Goal: Task Accomplishment & Management: Use online tool/utility

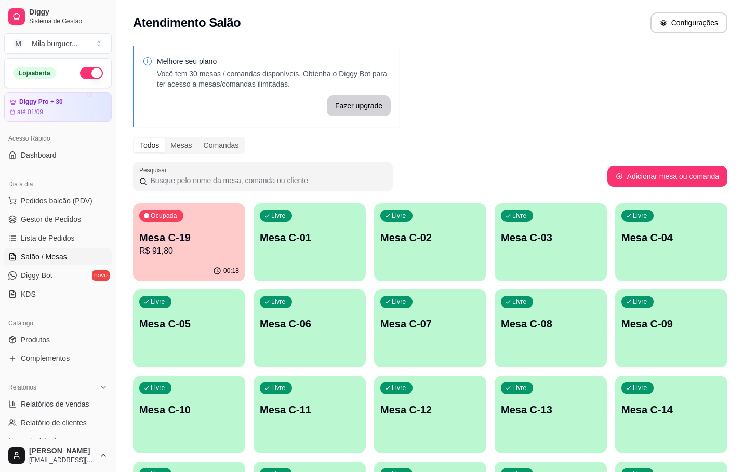
scroll to position [156, 0]
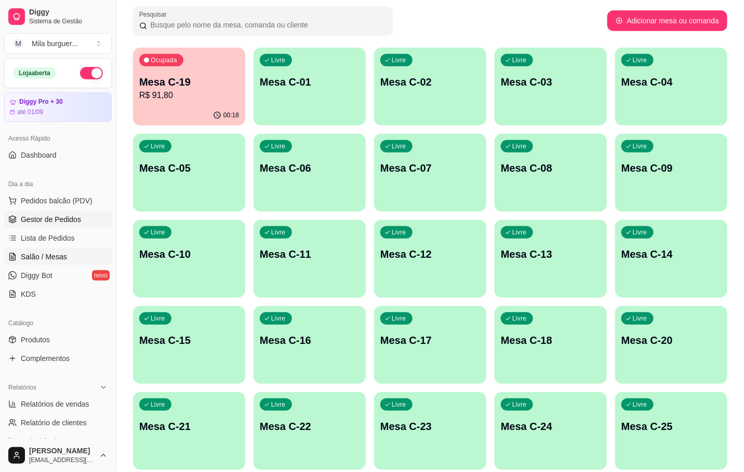
click at [47, 217] on span "Gestor de Pedidos" at bounding box center [51, 219] width 60 height 10
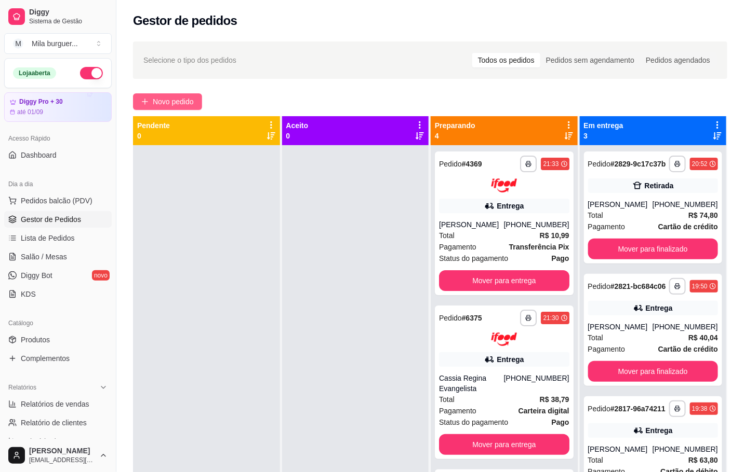
click at [201, 100] on button "Novo pedido" at bounding box center [167, 101] width 69 height 17
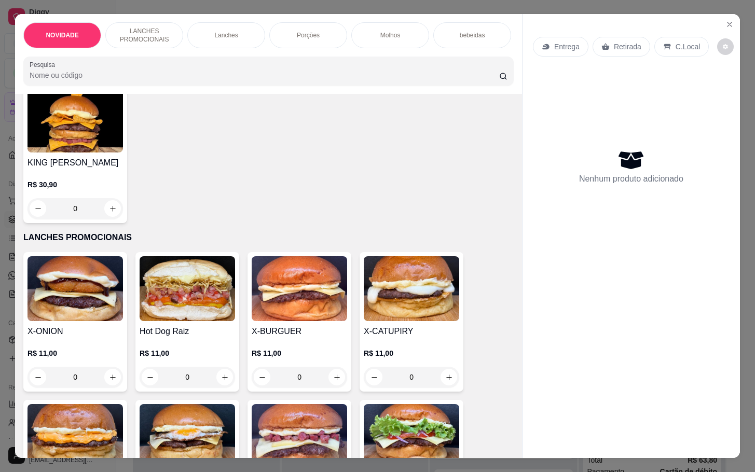
scroll to position [234, 0]
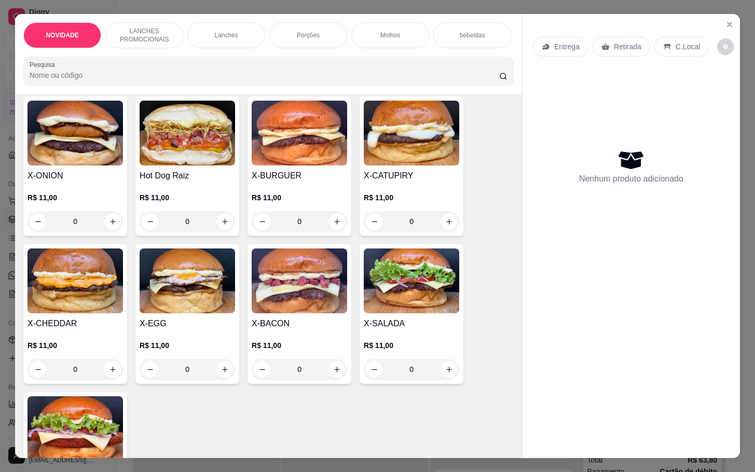
click at [333, 229] on div "0" at bounding box center [300, 221] width 96 height 21
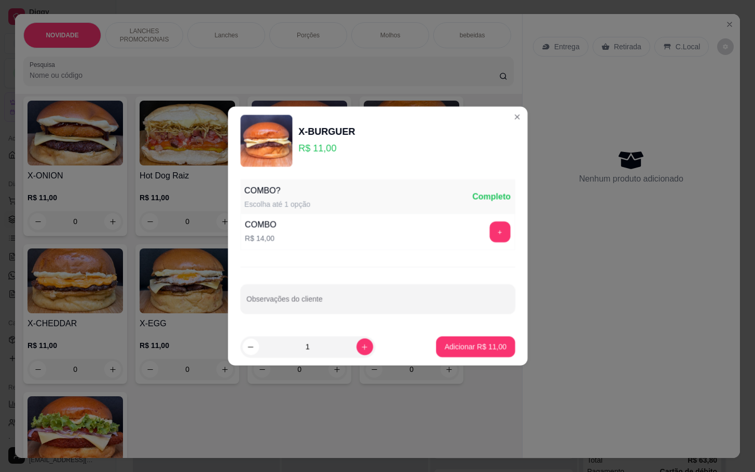
click at [333, 229] on div "COMBO R$ 14,00 +" at bounding box center [377, 232] width 275 height 36
click at [357, 352] on button "increase-product-quantity" at bounding box center [365, 347] width 16 height 16
type input "2"
click at [455, 353] on button "Adicionar R$ 22,00" at bounding box center [476, 347] width 76 height 20
type input "2"
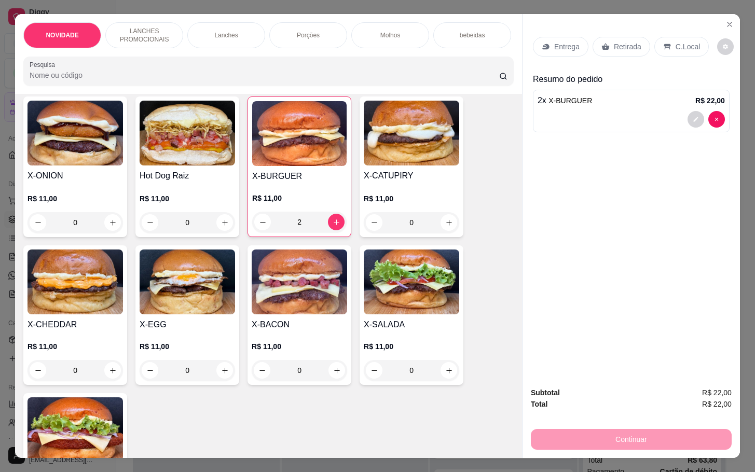
scroll to position [0, 0]
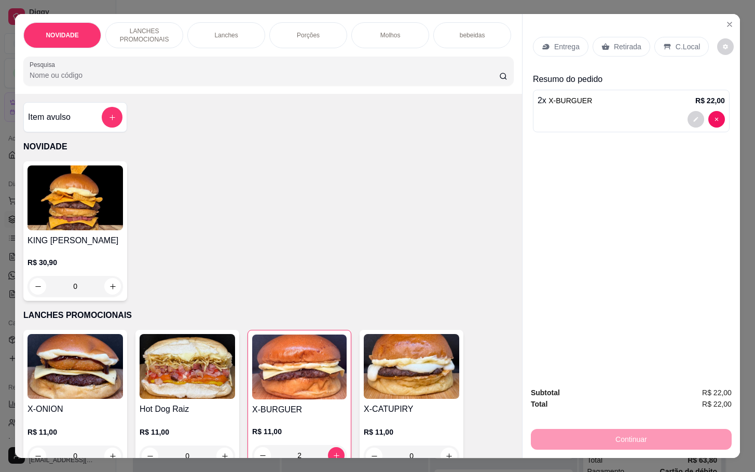
click at [458, 22] on div "bebeidas" at bounding box center [473, 35] width 78 height 26
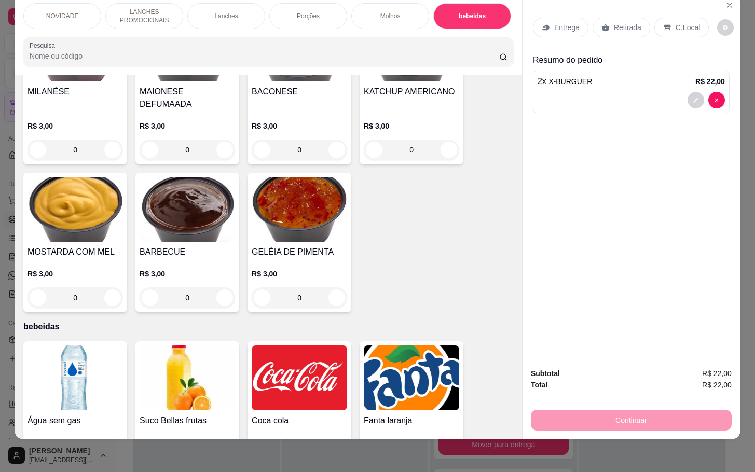
scroll to position [1636, 0]
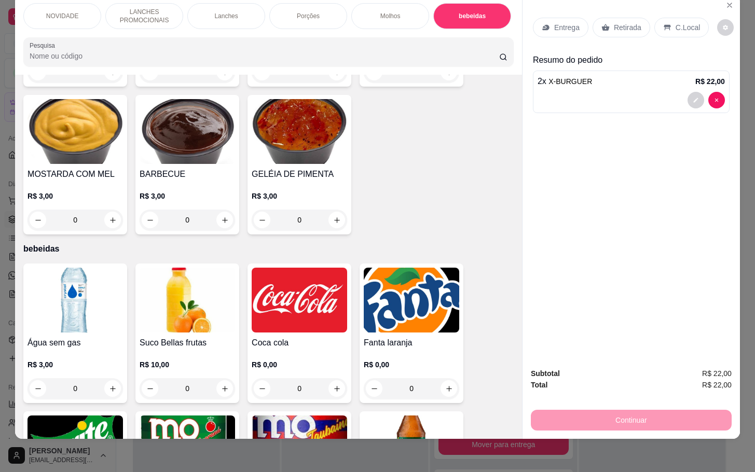
click at [333, 380] on div "0" at bounding box center [300, 389] width 96 height 21
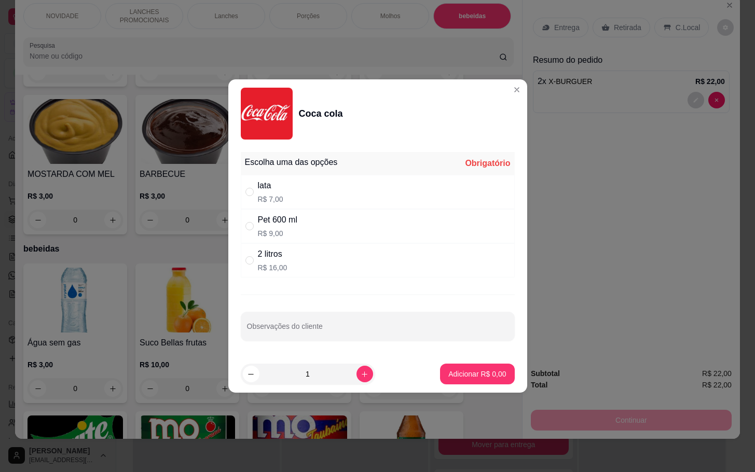
click at [284, 198] on div "lata R$ 7,00" at bounding box center [378, 192] width 274 height 34
radio input "true"
click at [477, 368] on button "Adicionar R$ 7,00" at bounding box center [477, 374] width 74 height 21
type input "1"
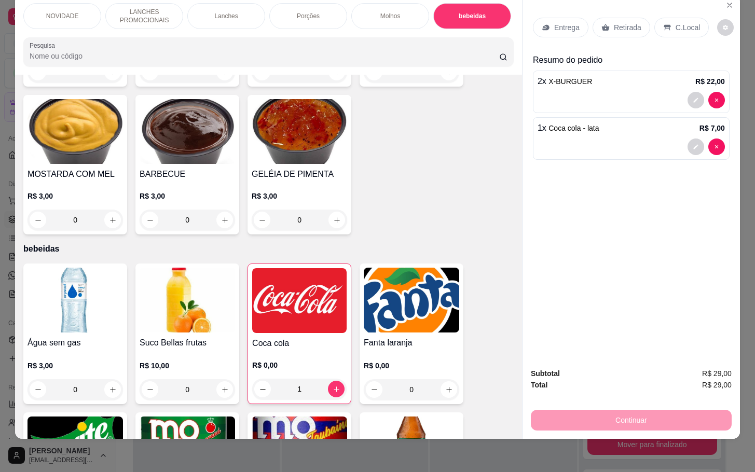
click at [609, 18] on div "Retirada" at bounding box center [622, 28] width 58 height 20
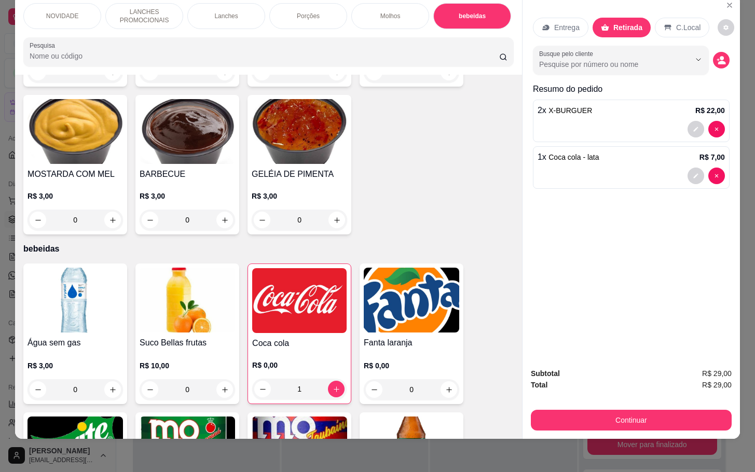
click at [527, 421] on div "Subtotal R$ 29,00 Total R$ 29,00 Continuar" at bounding box center [632, 399] width 218 height 79
click at [561, 410] on button "Continuar" at bounding box center [631, 420] width 195 height 20
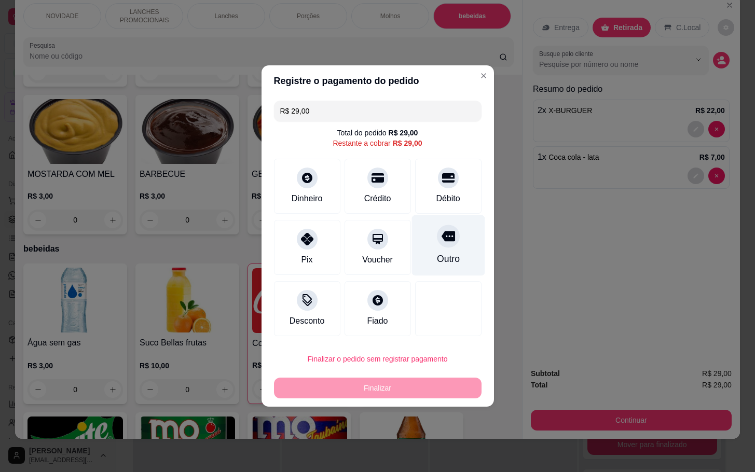
click at [424, 244] on div "Outro" at bounding box center [448, 245] width 73 height 61
type input "R$ 0,00"
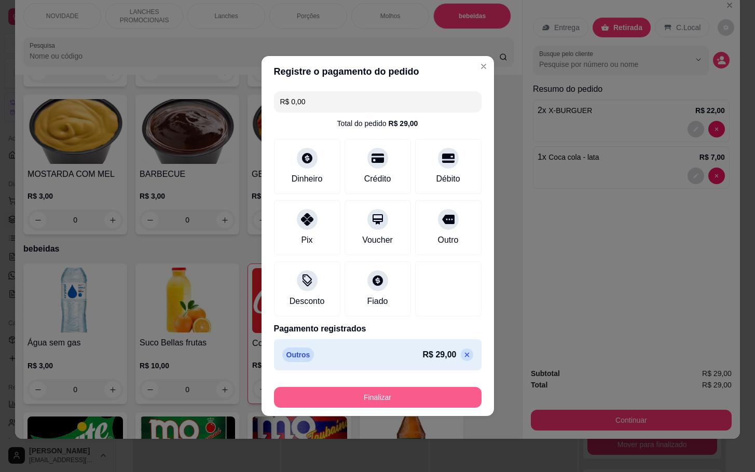
click at [385, 398] on button "Finalizar" at bounding box center [378, 397] width 208 height 21
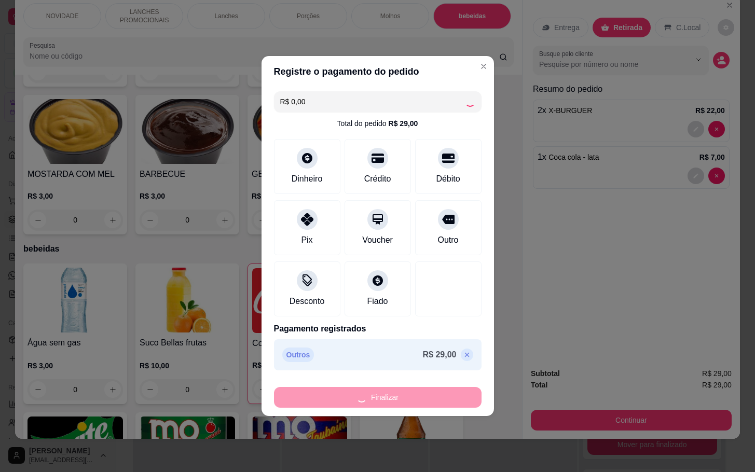
type input "0"
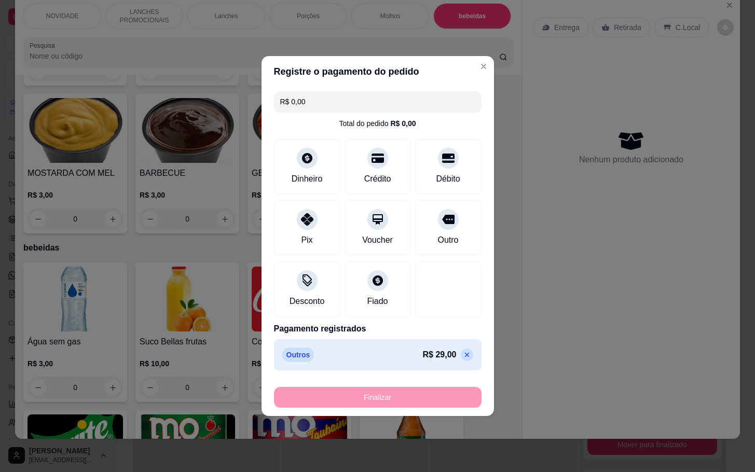
type input "-R$ 29,00"
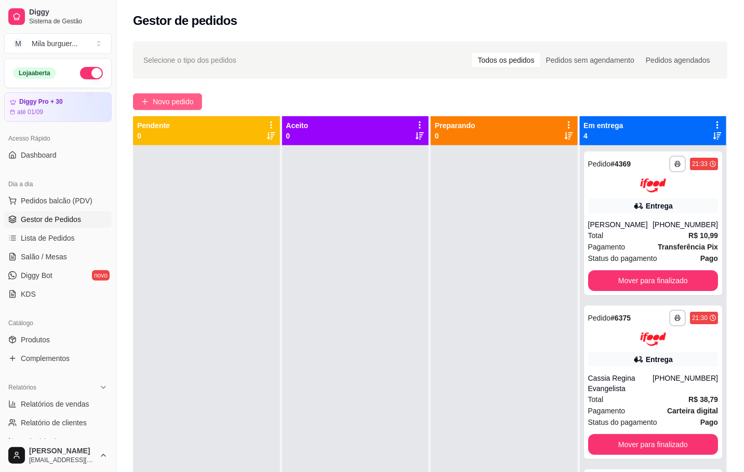
click at [178, 106] on span "Novo pedido" at bounding box center [173, 101] width 41 height 11
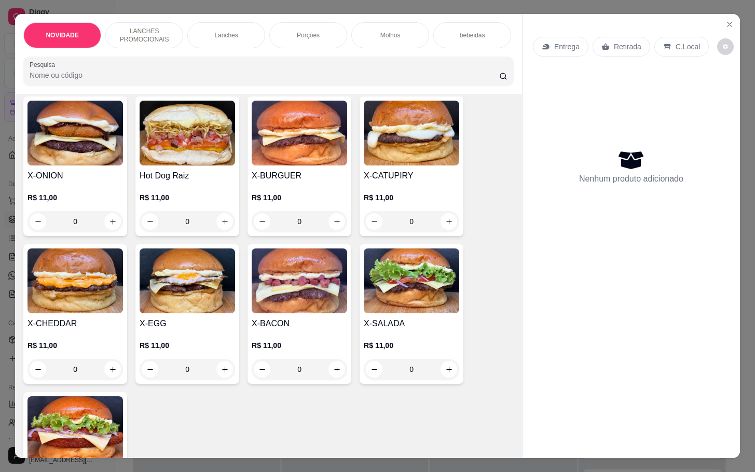
scroll to position [312, 0]
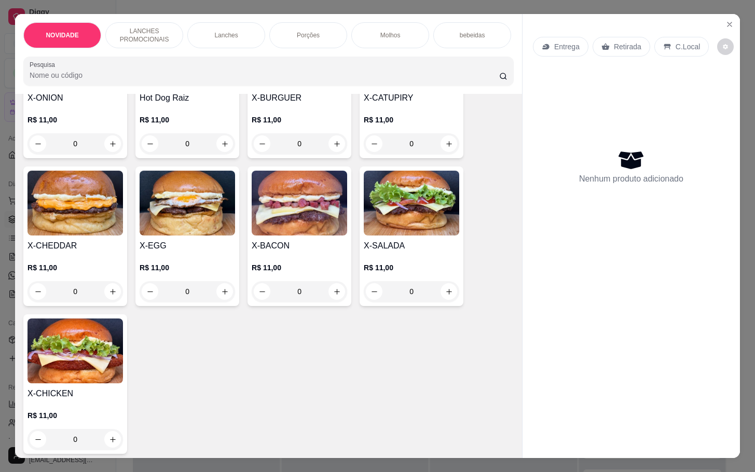
click at [328, 296] on div "0" at bounding box center [300, 291] width 96 height 21
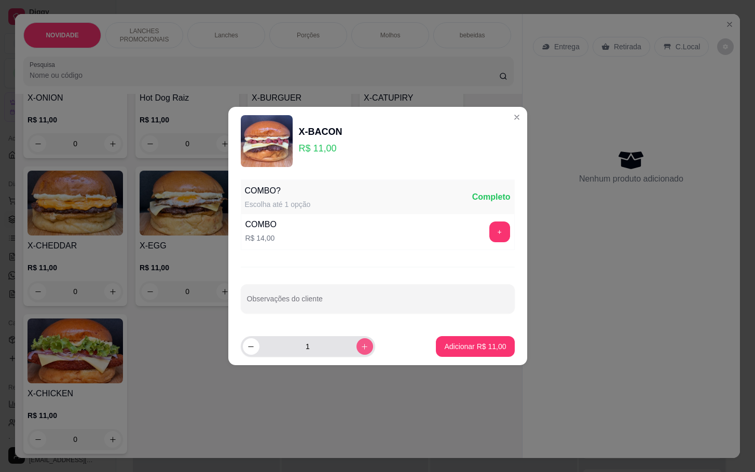
click at [357, 344] on button "increase-product-quantity" at bounding box center [365, 347] width 17 height 17
type input "2"
click at [472, 347] on p "Adicionar R$ 22,00" at bounding box center [475, 347] width 62 height 10
type input "2"
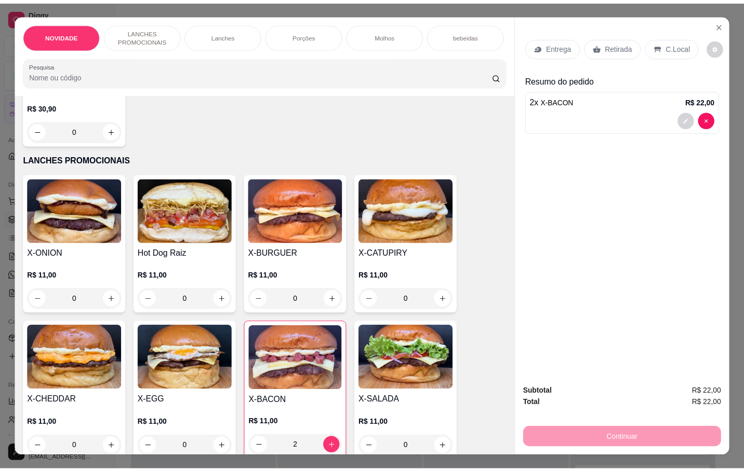
scroll to position [234, 0]
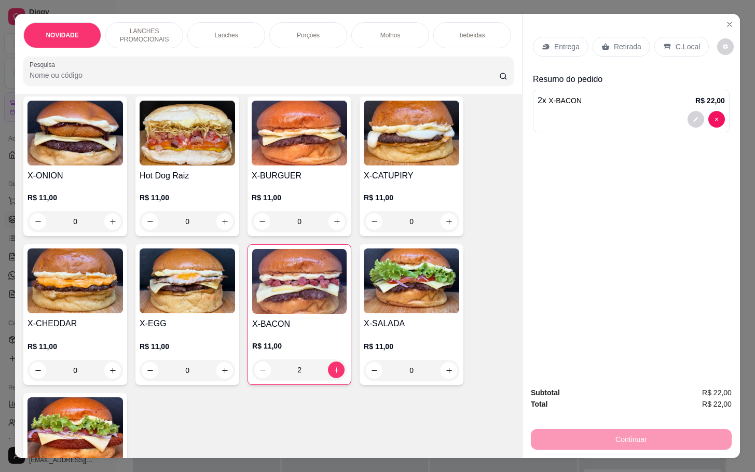
click at [219, 381] on div "0" at bounding box center [188, 370] width 96 height 21
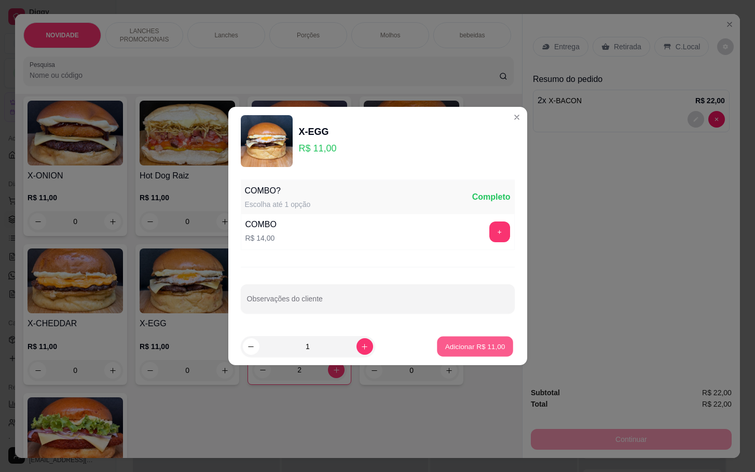
click at [474, 337] on button "Adicionar R$ 11,00" at bounding box center [476, 347] width 76 height 20
type input "1"
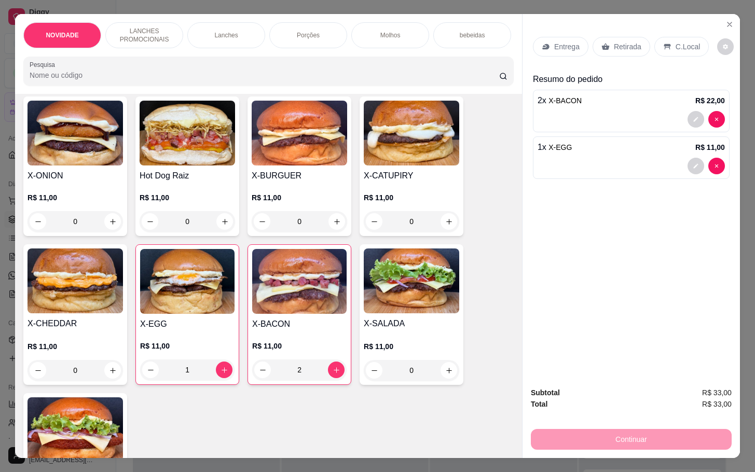
click at [327, 371] on div "2" at bounding box center [299, 370] width 94 height 21
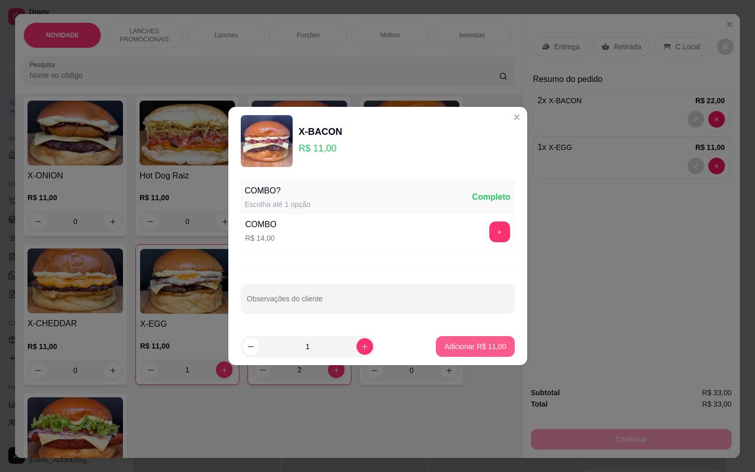
click at [471, 344] on p "Adicionar R$ 11,00" at bounding box center [475, 347] width 62 height 10
type input "3"
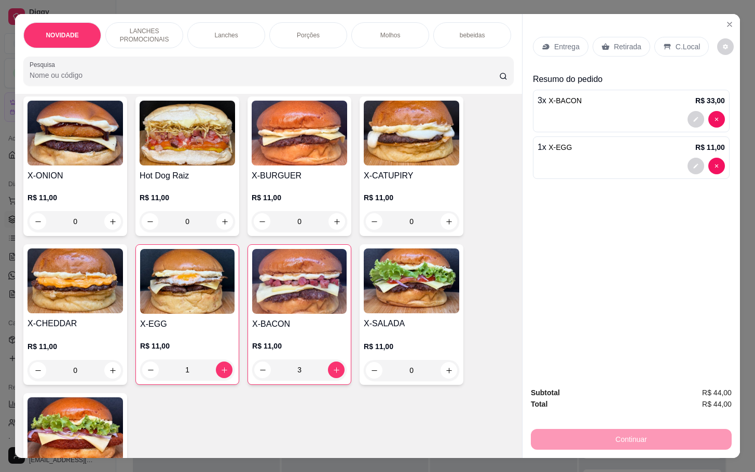
click at [616, 42] on p "Retirada" at bounding box center [628, 47] width 28 height 10
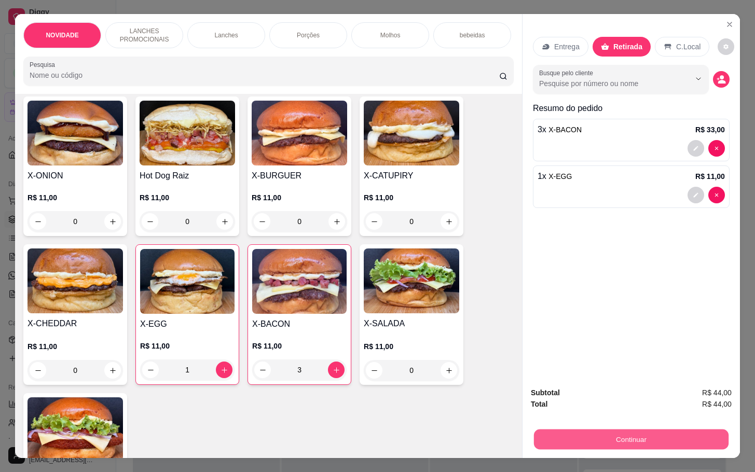
click at [632, 429] on button "Continuar" at bounding box center [631, 439] width 195 height 20
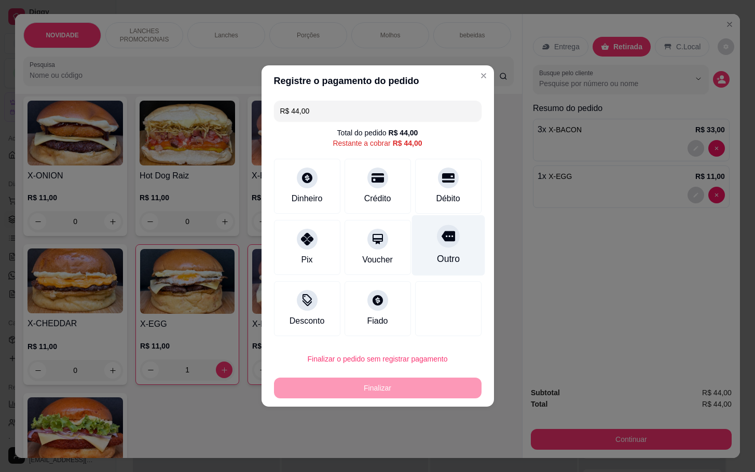
click at [449, 254] on div "Outro" at bounding box center [448, 258] width 23 height 13
type input "R$ 0,00"
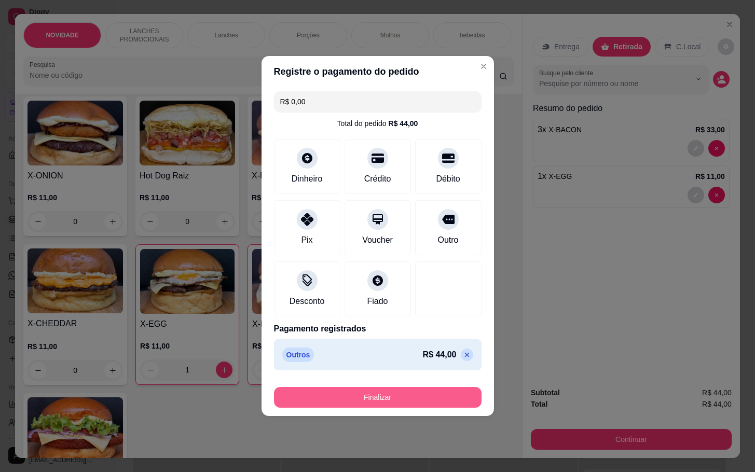
click at [420, 393] on button "Finalizar" at bounding box center [378, 397] width 208 height 21
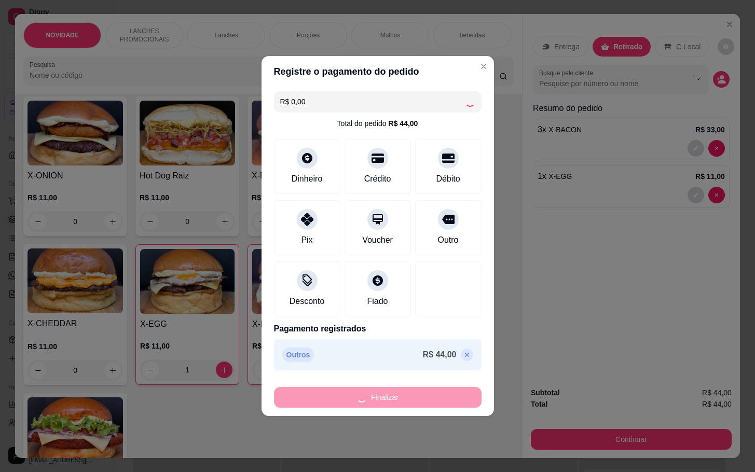
type input "0"
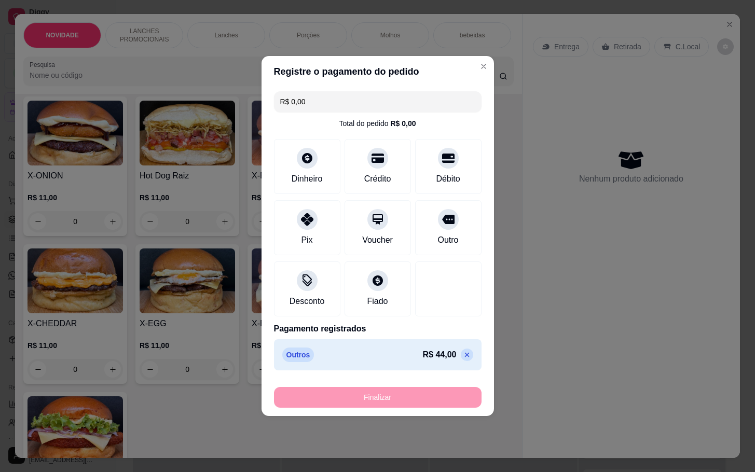
type input "-R$ 44,00"
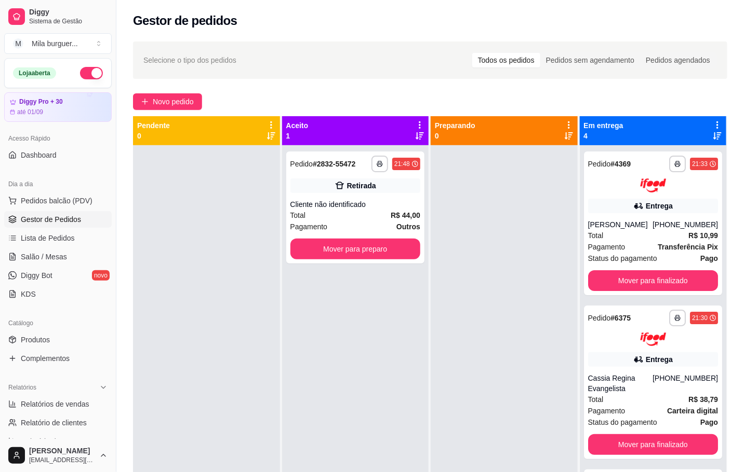
click at [653, 114] on div "**********" at bounding box center [429, 318] width 627 height 566
click at [652, 97] on div "Novo pedido" at bounding box center [430, 101] width 594 height 17
click at [371, 251] on button "Mover para preparo" at bounding box center [355, 249] width 130 height 21
